Goal: Information Seeking & Learning: Learn about a topic

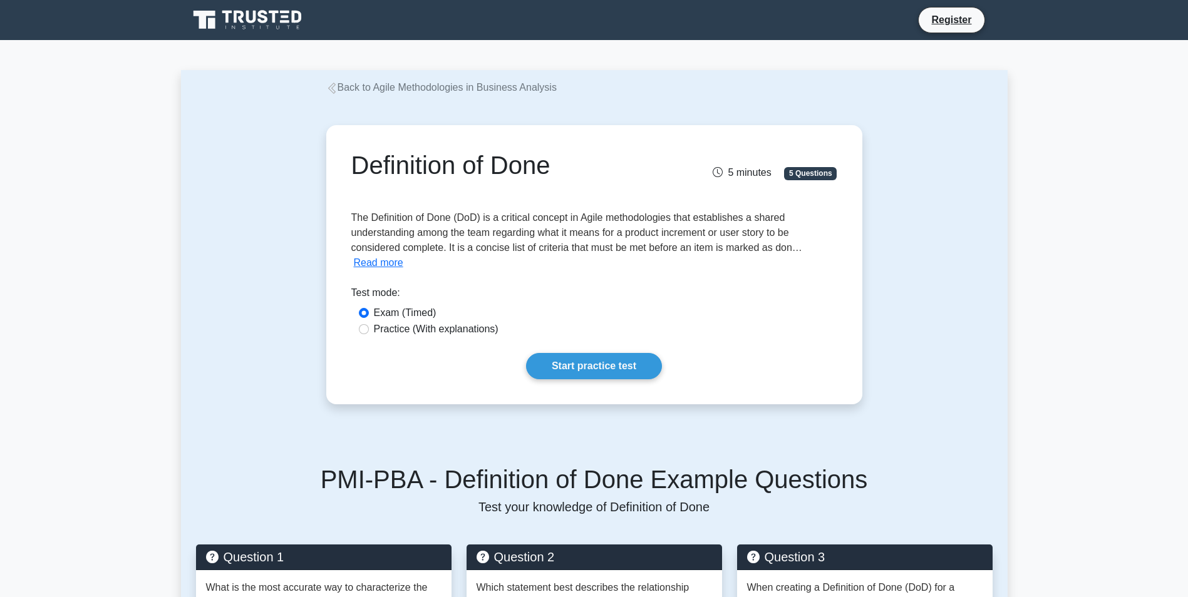
drag, startPoint x: 1047, startPoint y: 339, endPoint x: 1049, endPoint y: -9, distance: 347.5
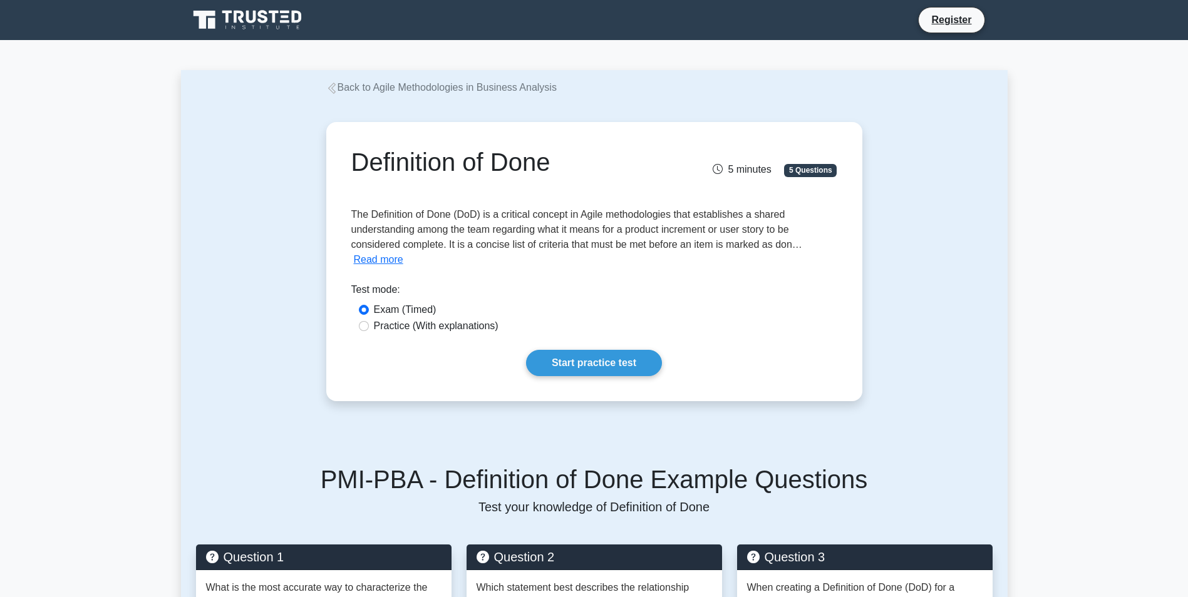
click at [388, 256] on button "Read more" at bounding box center [378, 259] width 49 height 15
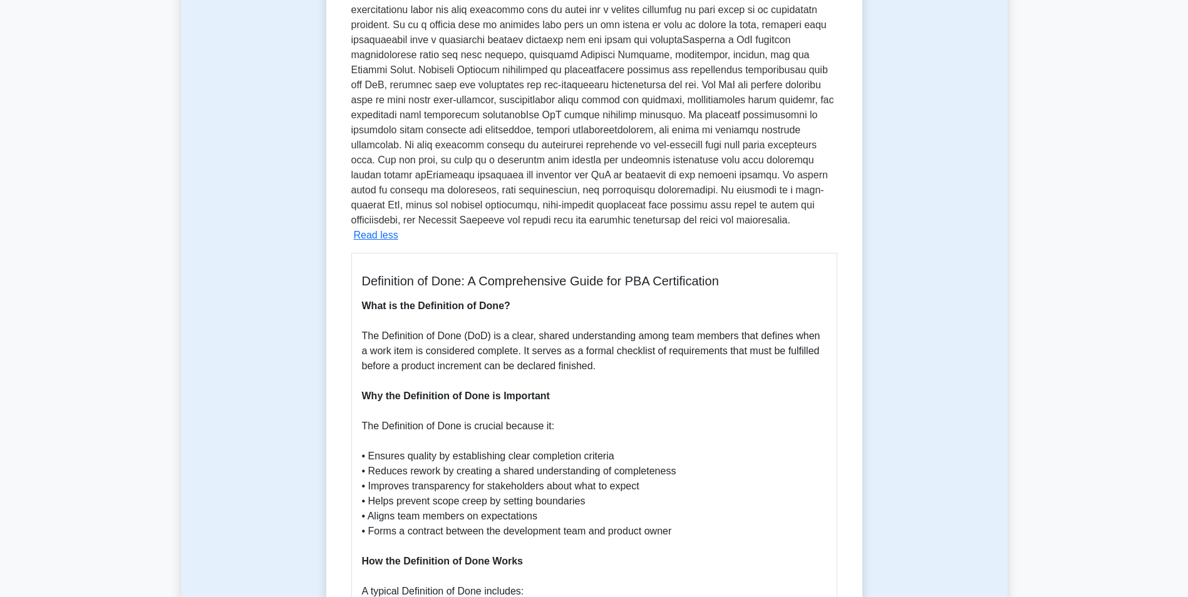
scroll to position [250, 0]
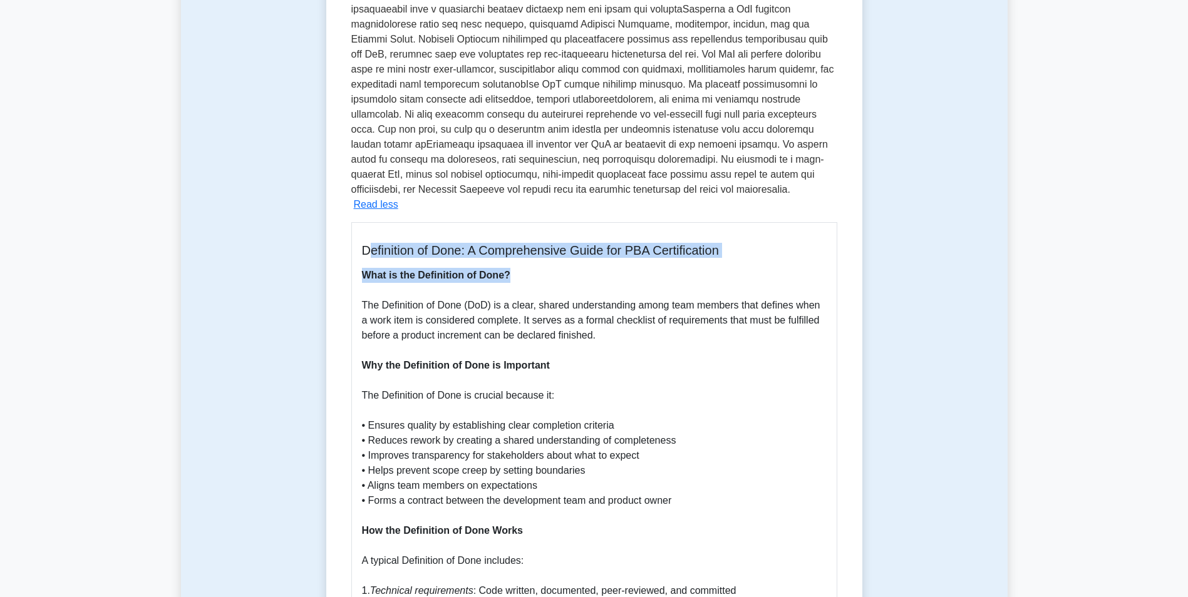
drag, startPoint x: 366, startPoint y: 234, endPoint x: 662, endPoint y: 244, distance: 295.7
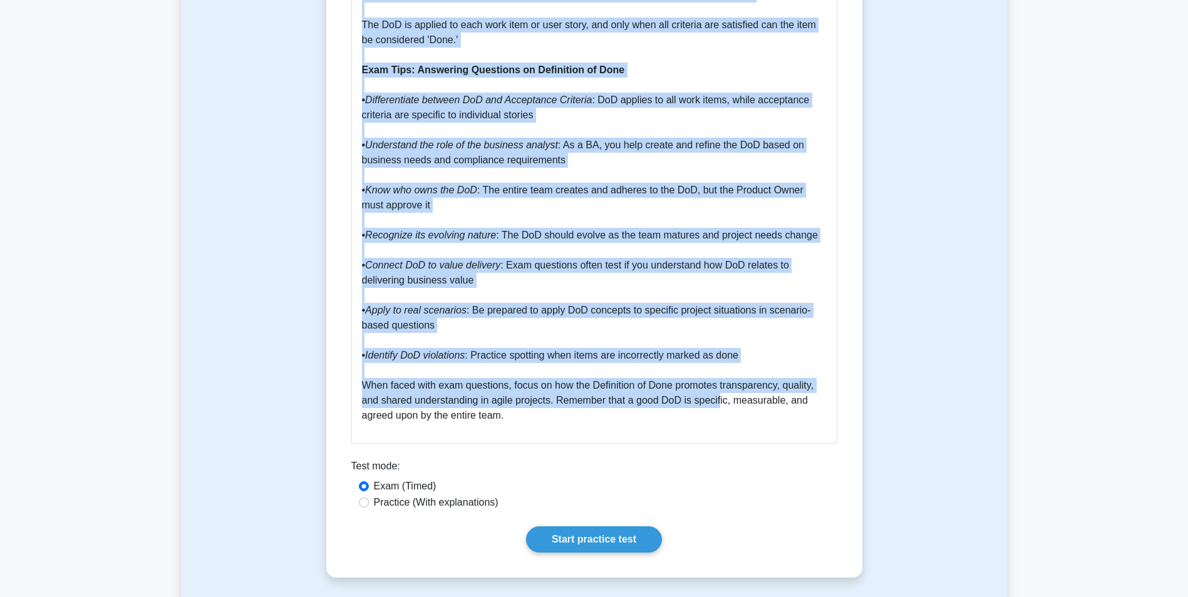
scroll to position [939, 0]
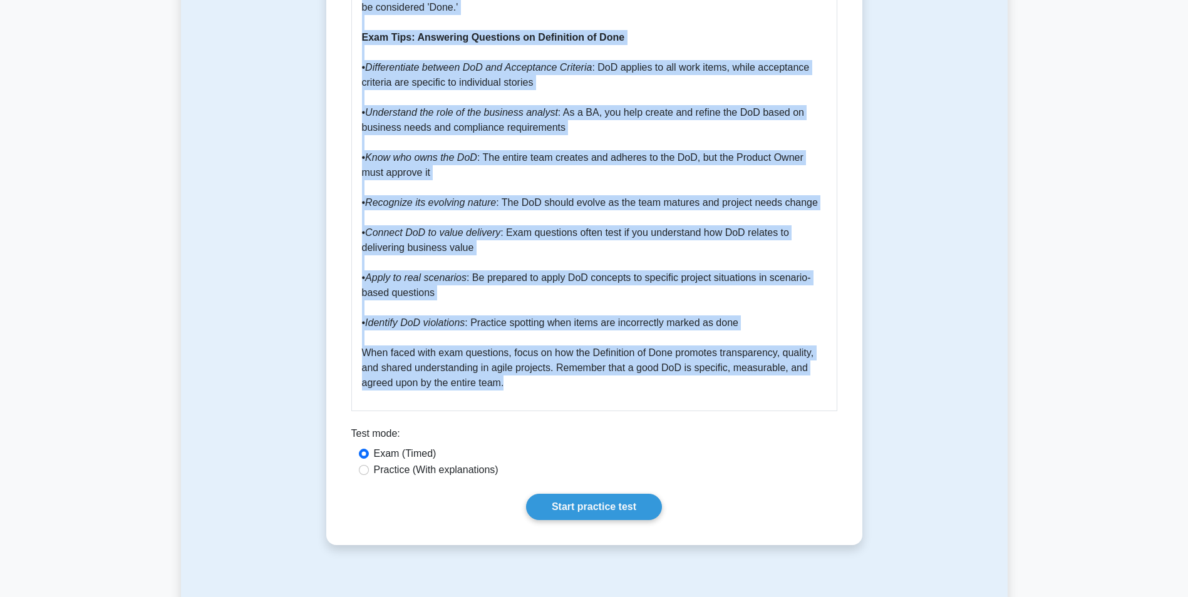
drag, startPoint x: 364, startPoint y: 175, endPoint x: 720, endPoint y: 368, distance: 405.1
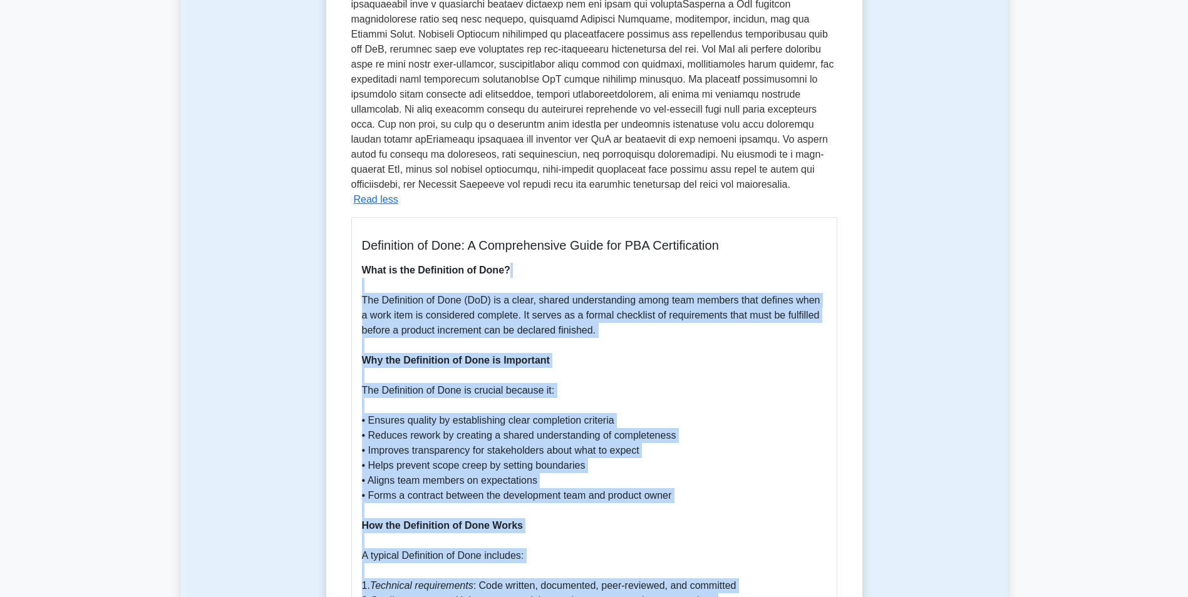
scroll to position [250, 0]
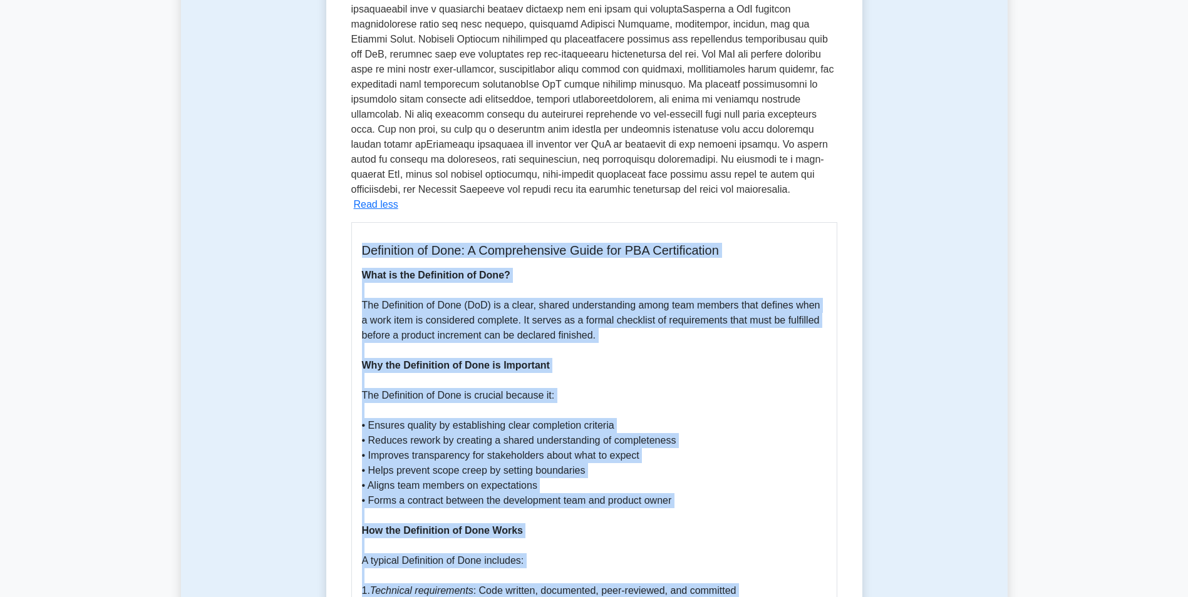
drag, startPoint x: 506, startPoint y: 352, endPoint x: 353, endPoint y: 240, distance: 189.1
copy div "Loremipsum do Sita: C Adipiscingeli Seddo eiu TEM Incididuntutl Etdo ma ali Eni…"
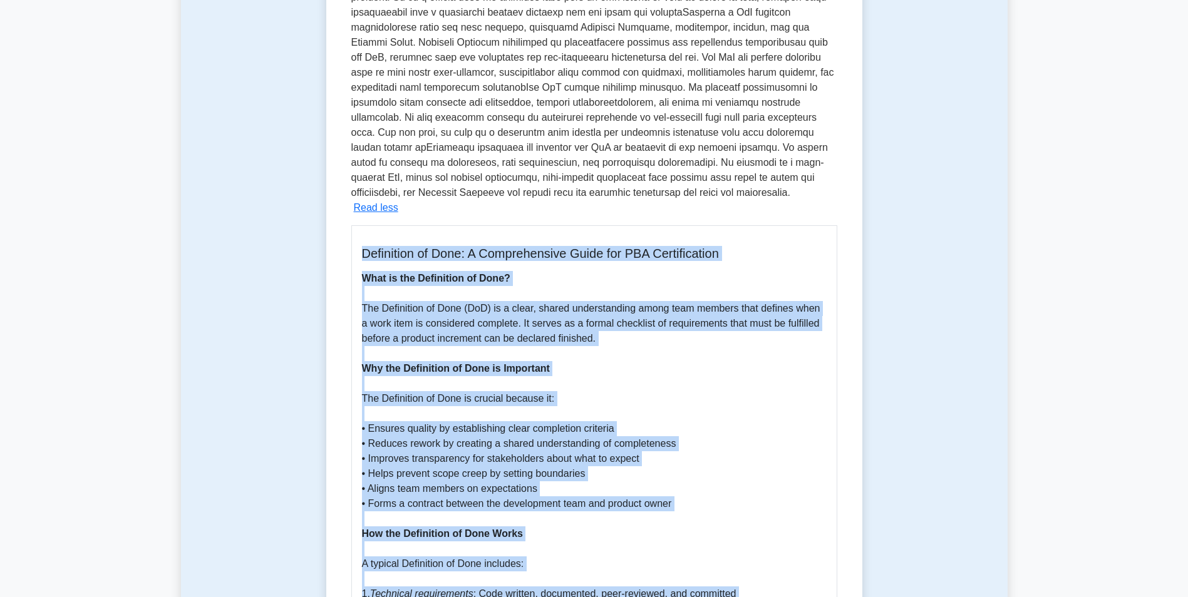
click at [239, 367] on div "Definition of Done 5 minutes 5 Questions Read less 1." at bounding box center [594, 556] width 827 height 1423
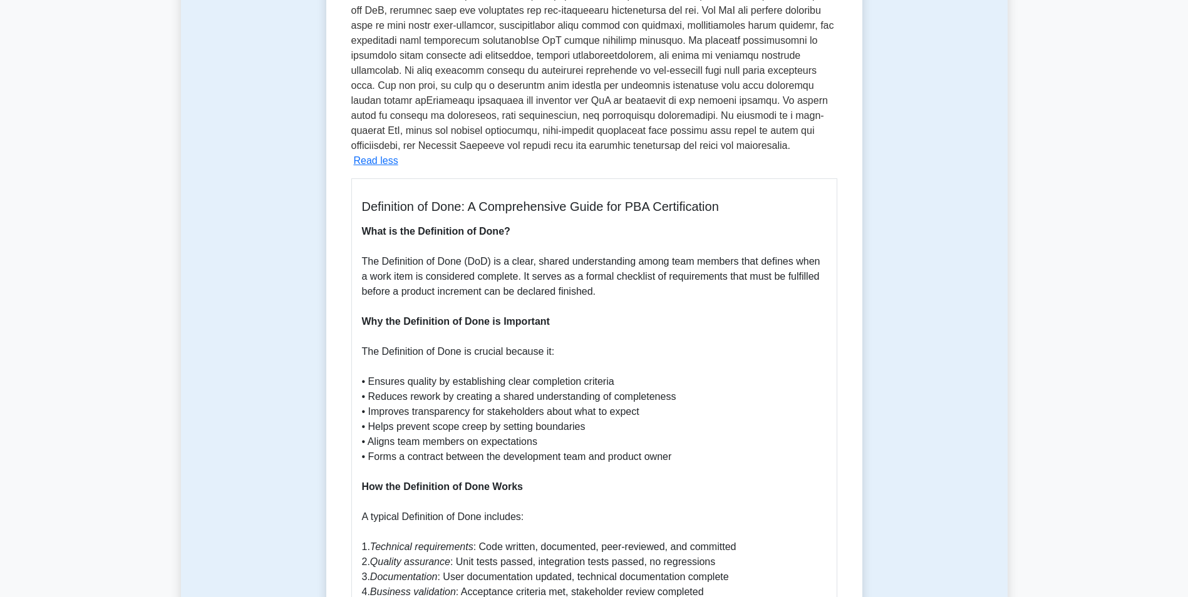
scroll to position [313, 0]
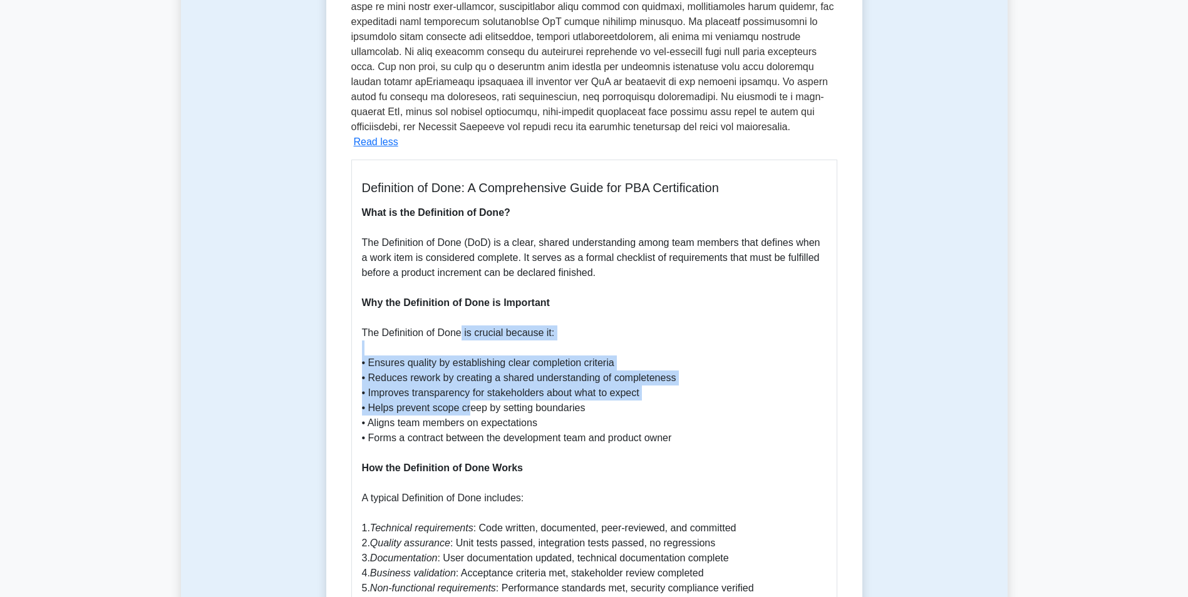
drag, startPoint x: 461, startPoint y: 318, endPoint x: 471, endPoint y: 394, distance: 77.0
drag, startPoint x: 471, startPoint y: 394, endPoint x: 484, endPoint y: 401, distance: 14.3
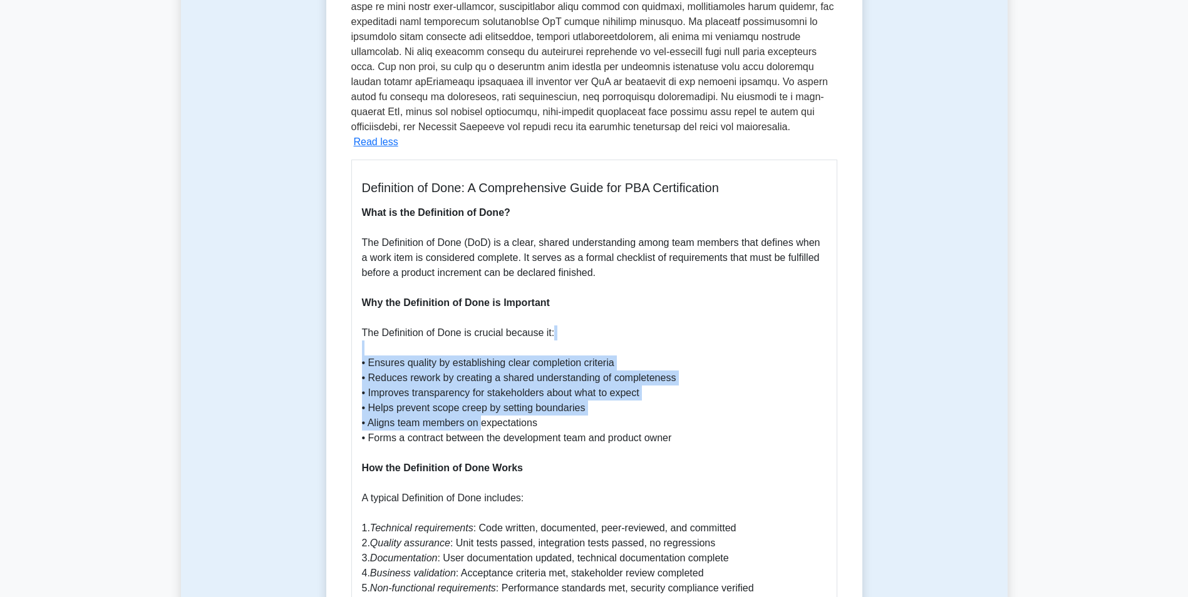
drag, startPoint x: 480, startPoint y: 403, endPoint x: 434, endPoint y: 329, distance: 87.2
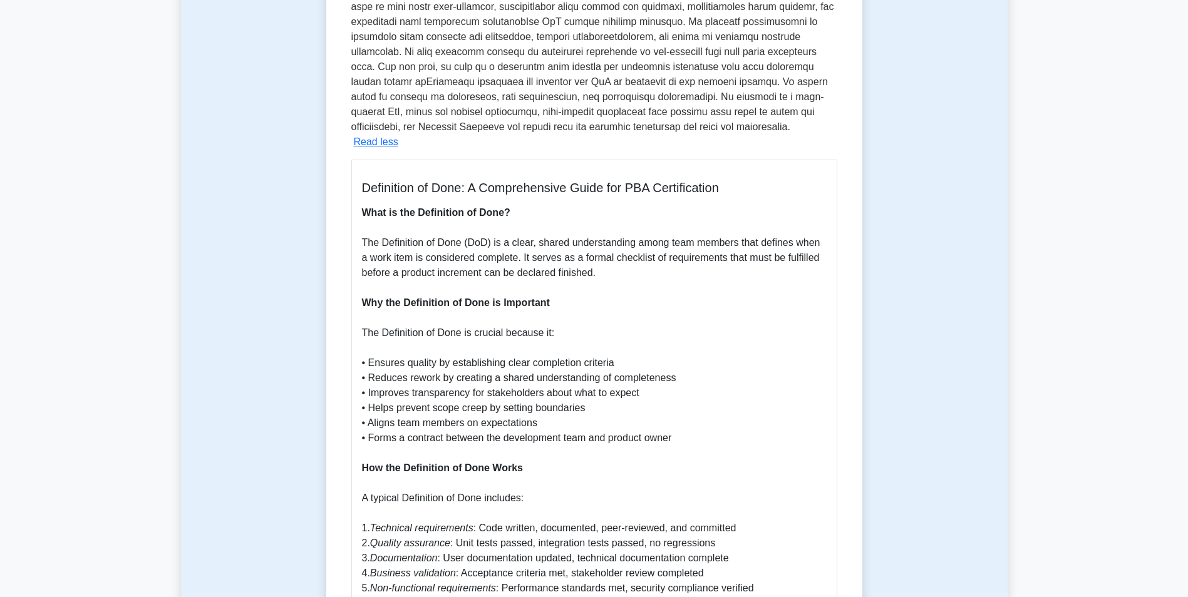
click at [414, 297] on b "Why the Definition of Done is Important" at bounding box center [456, 302] width 188 height 11
